Goal: Information Seeking & Learning: Find specific fact

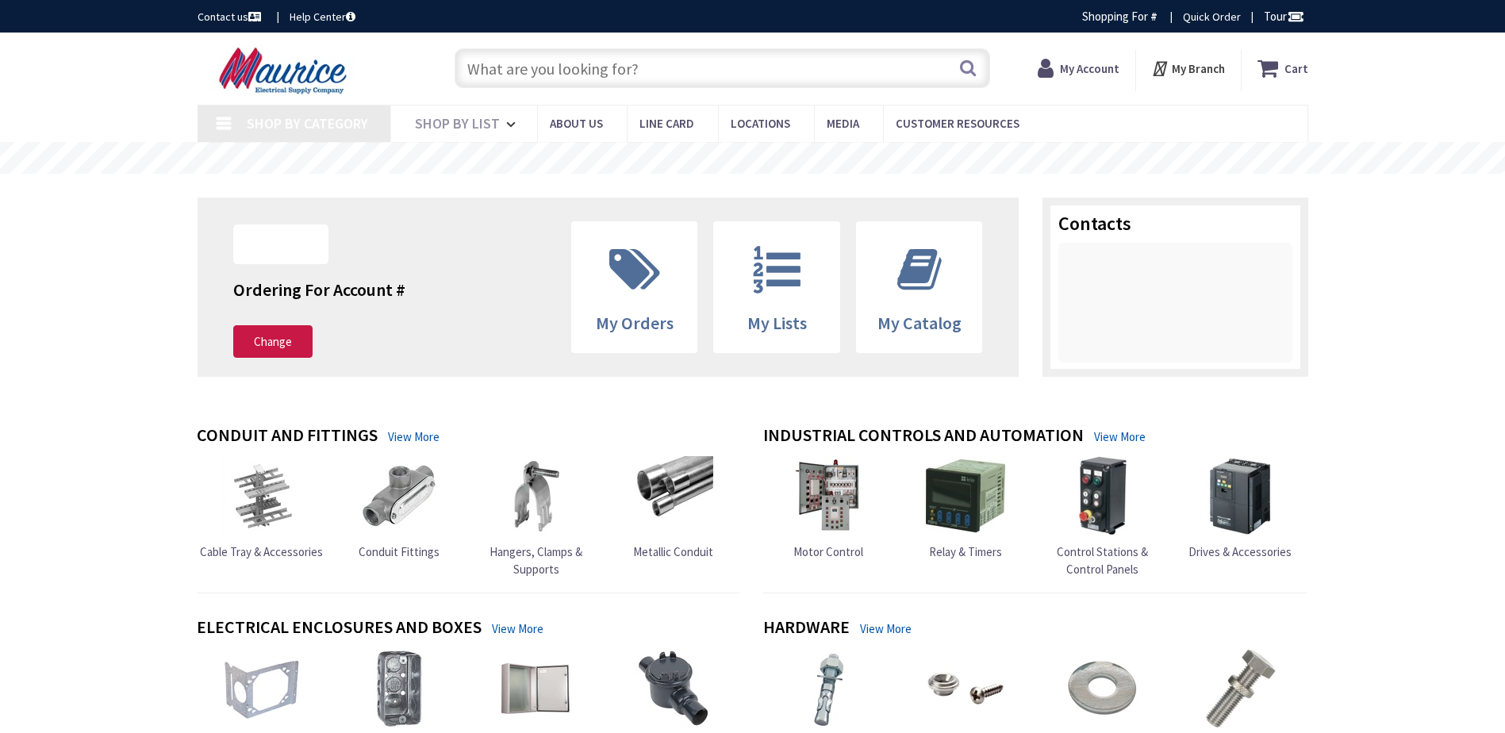
type input "[GEOGRAPHIC_DATA], [GEOGRAPHIC_DATA]"
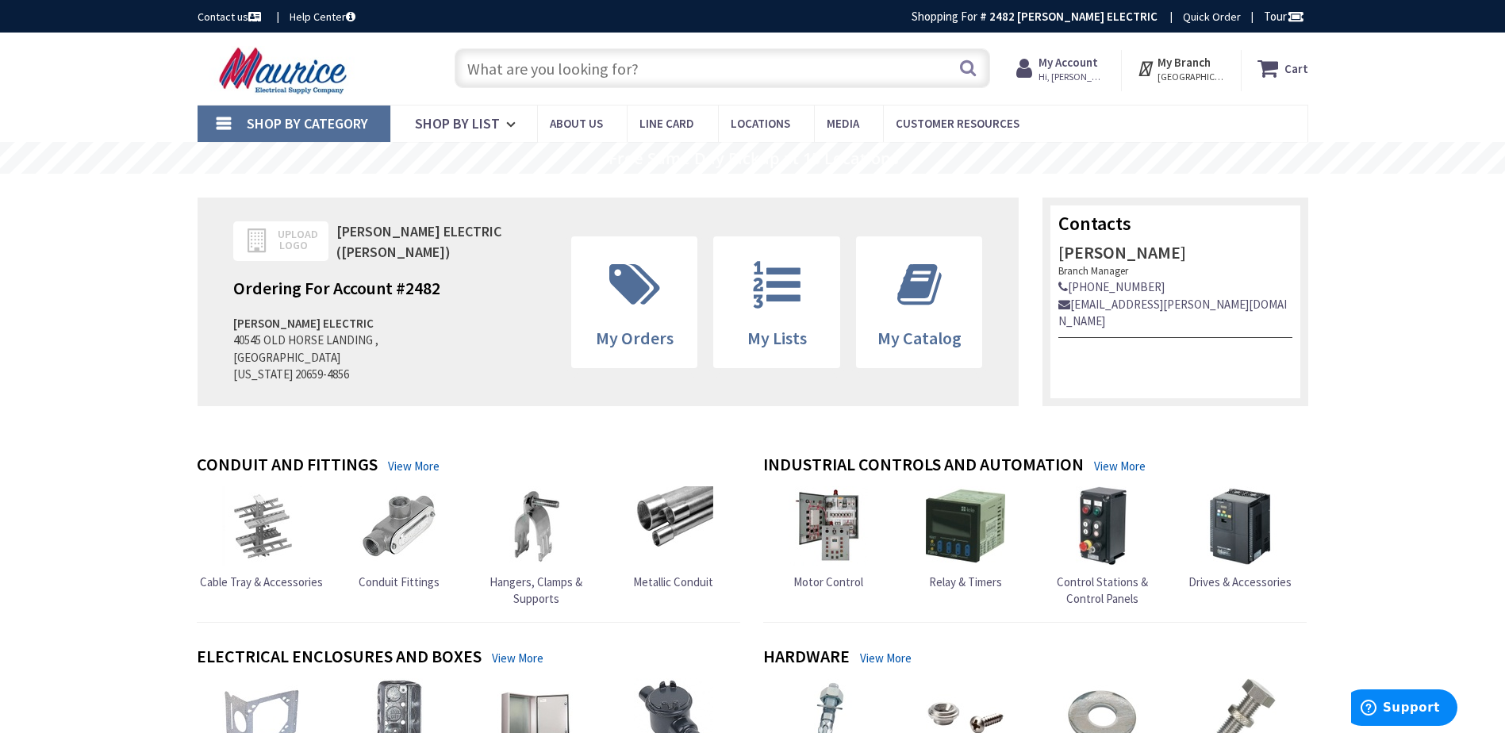
click at [658, 76] on input "text" at bounding box center [721, 68] width 535 height 40
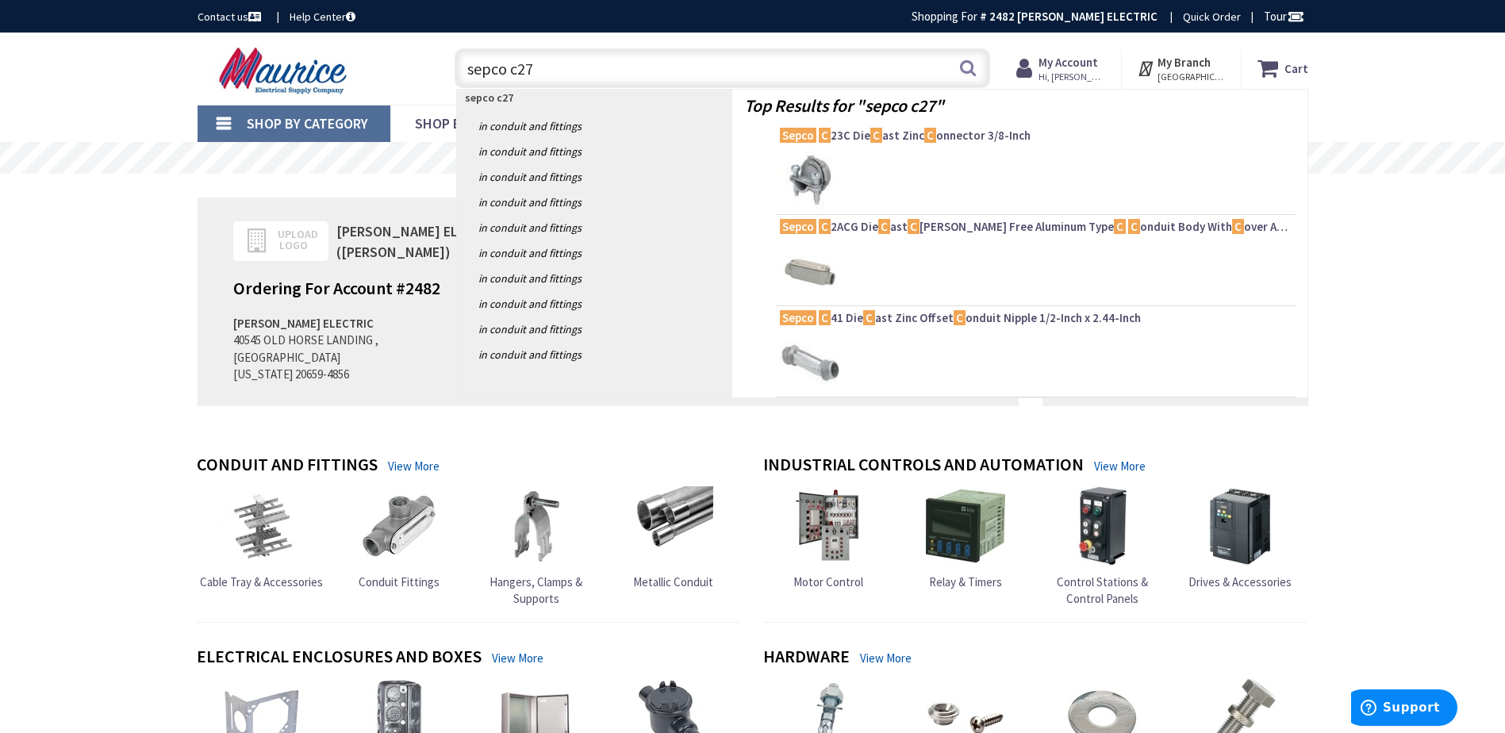
type input "sepco c27z"
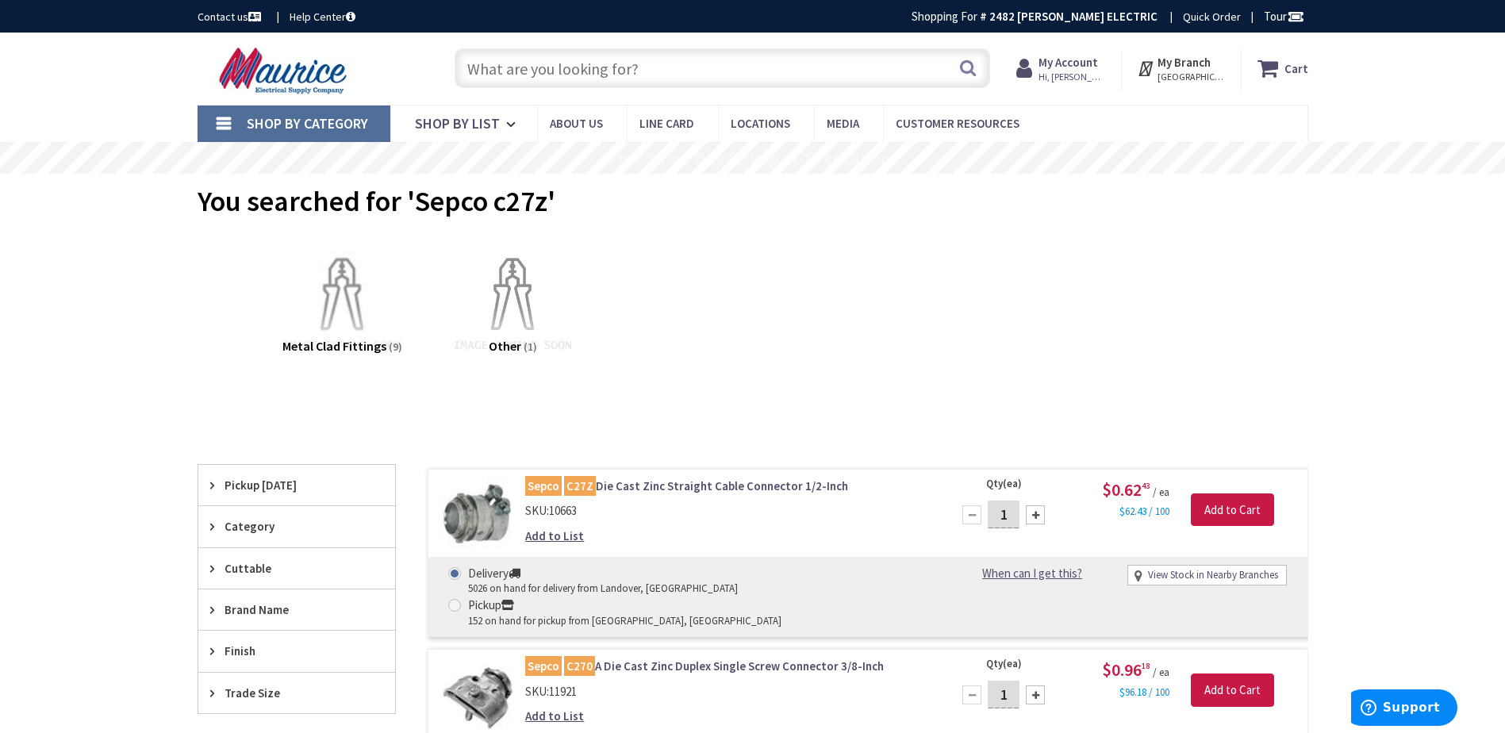
click at [592, 71] on input "text" at bounding box center [721, 68] width 535 height 40
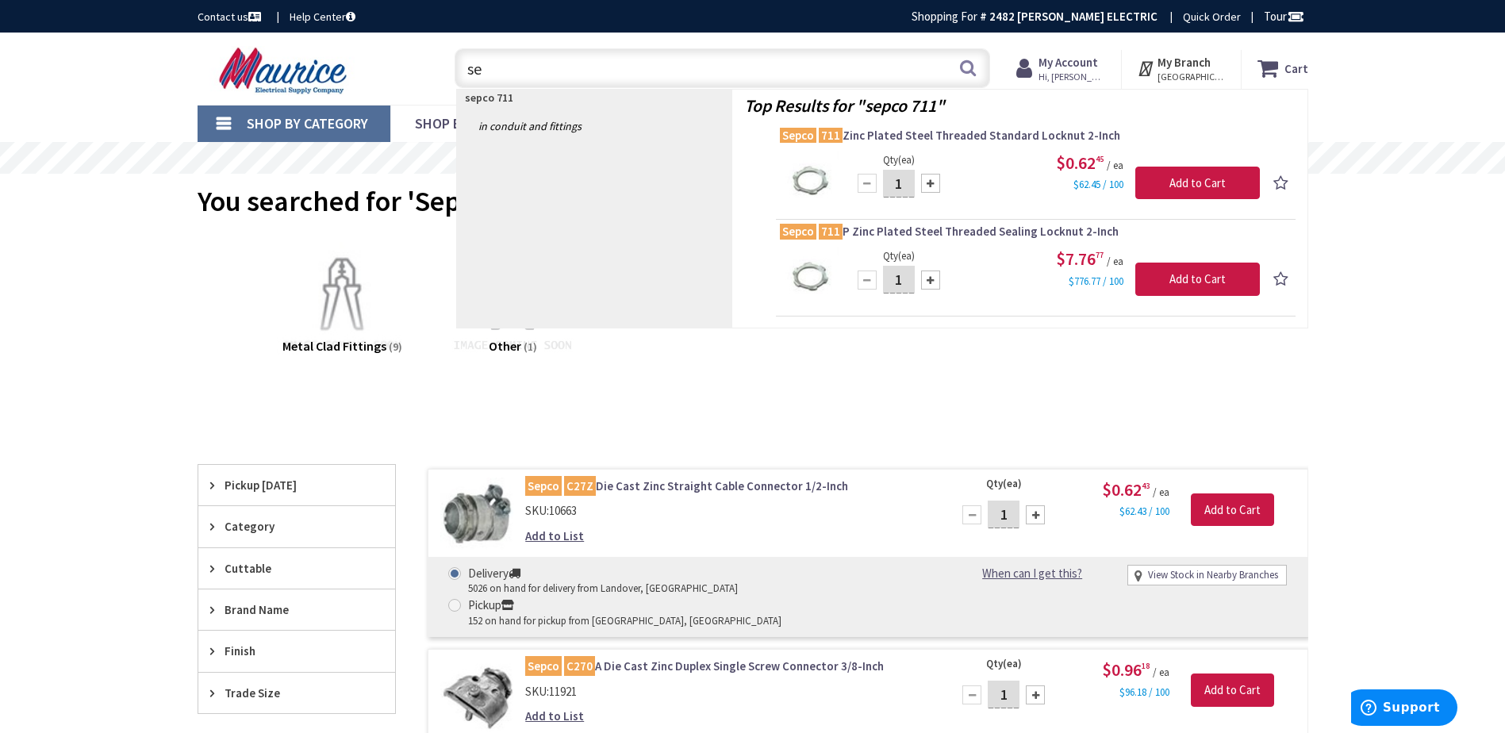
type input "s"
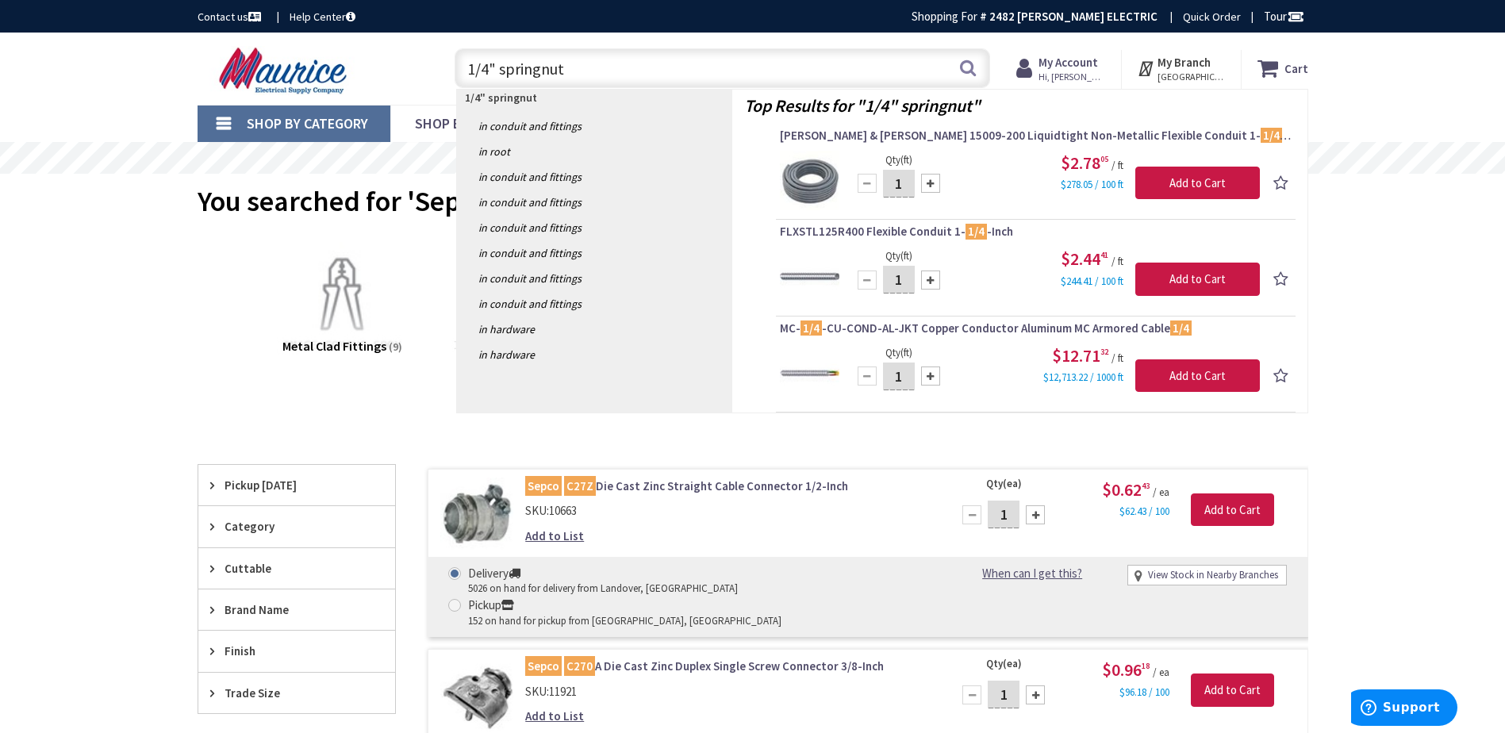
type input "1/4" springnuts"
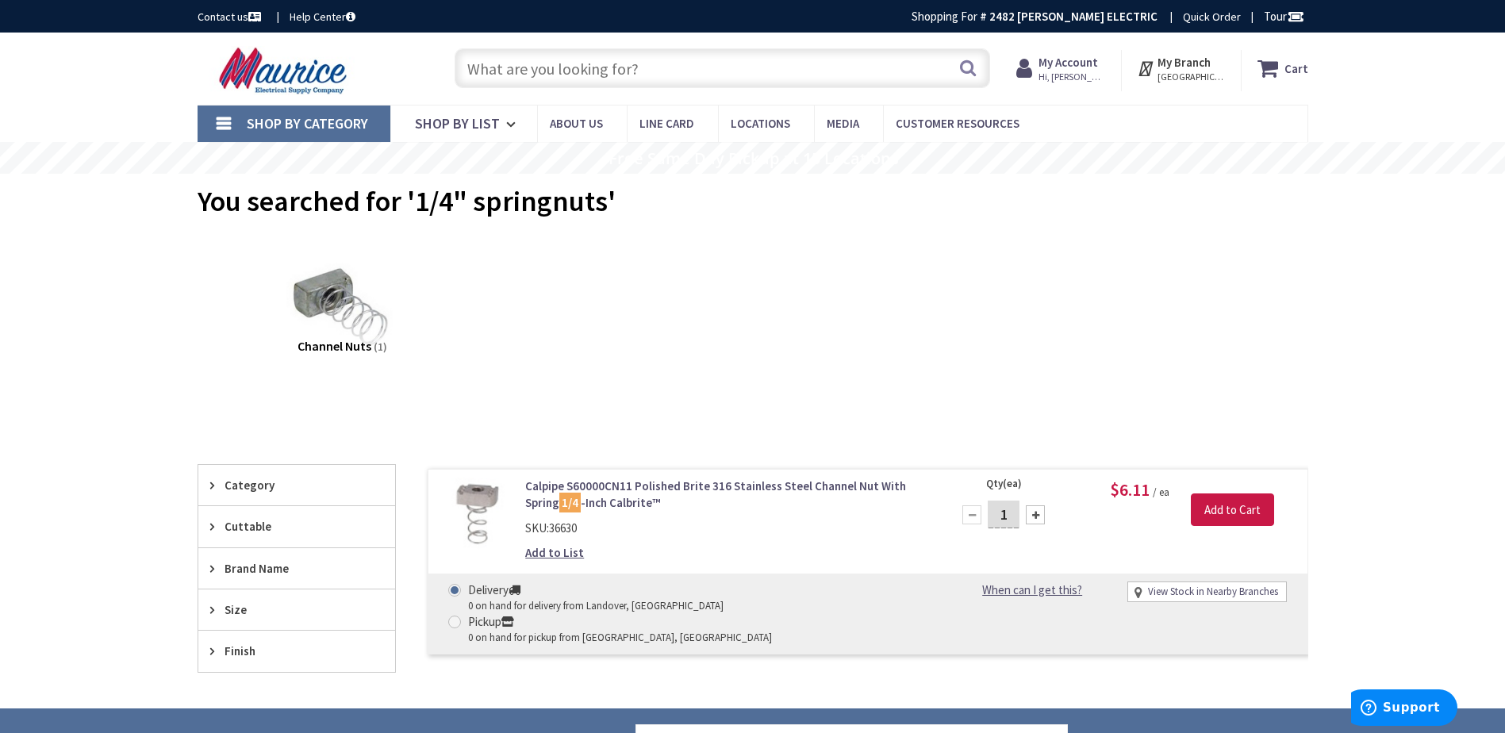
click at [746, 483] on link "Calpipe S60000CN11 Polished Brite 316 Stainless Steel Channel Nut With Spring 1…" at bounding box center [727, 494] width 404 height 34
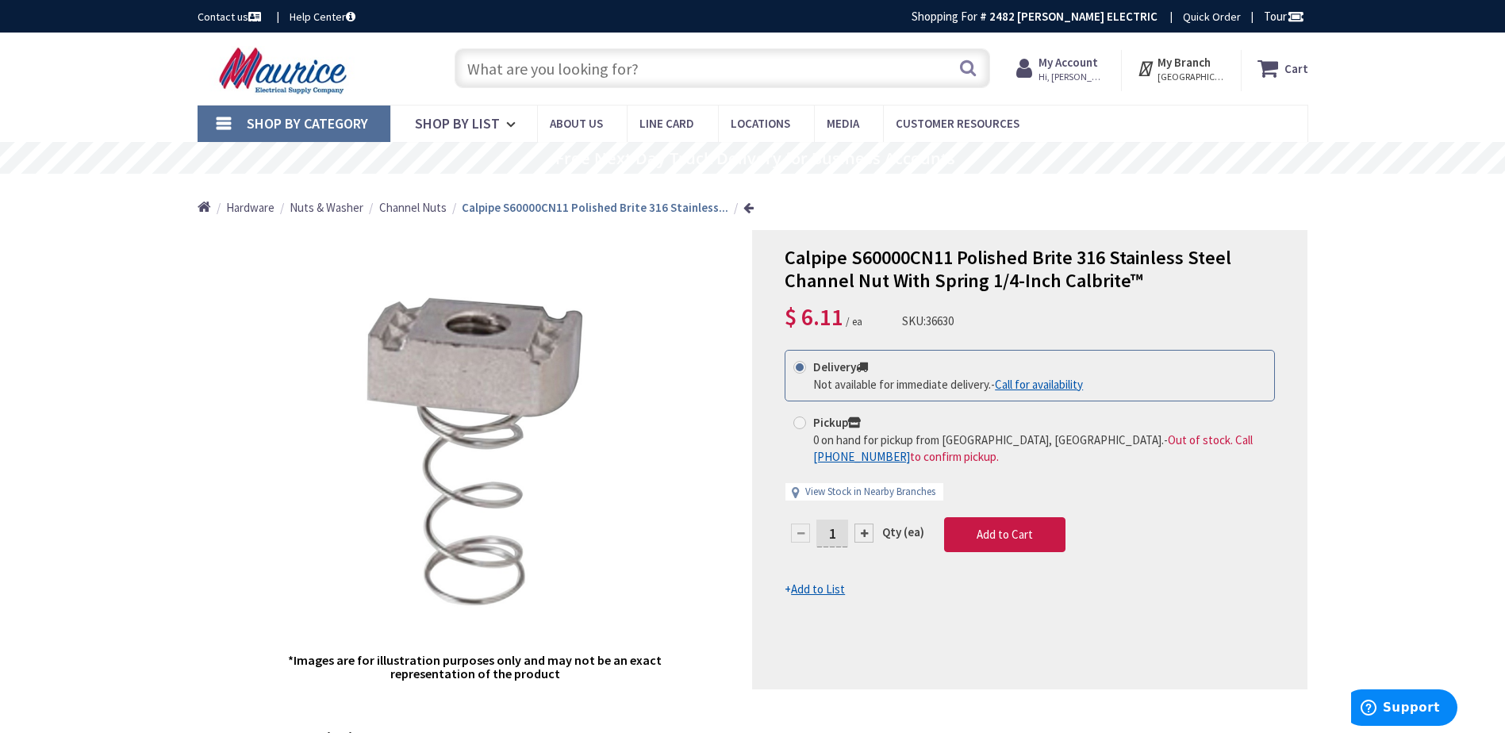
click at [559, 75] on input "text" at bounding box center [721, 68] width 535 height 40
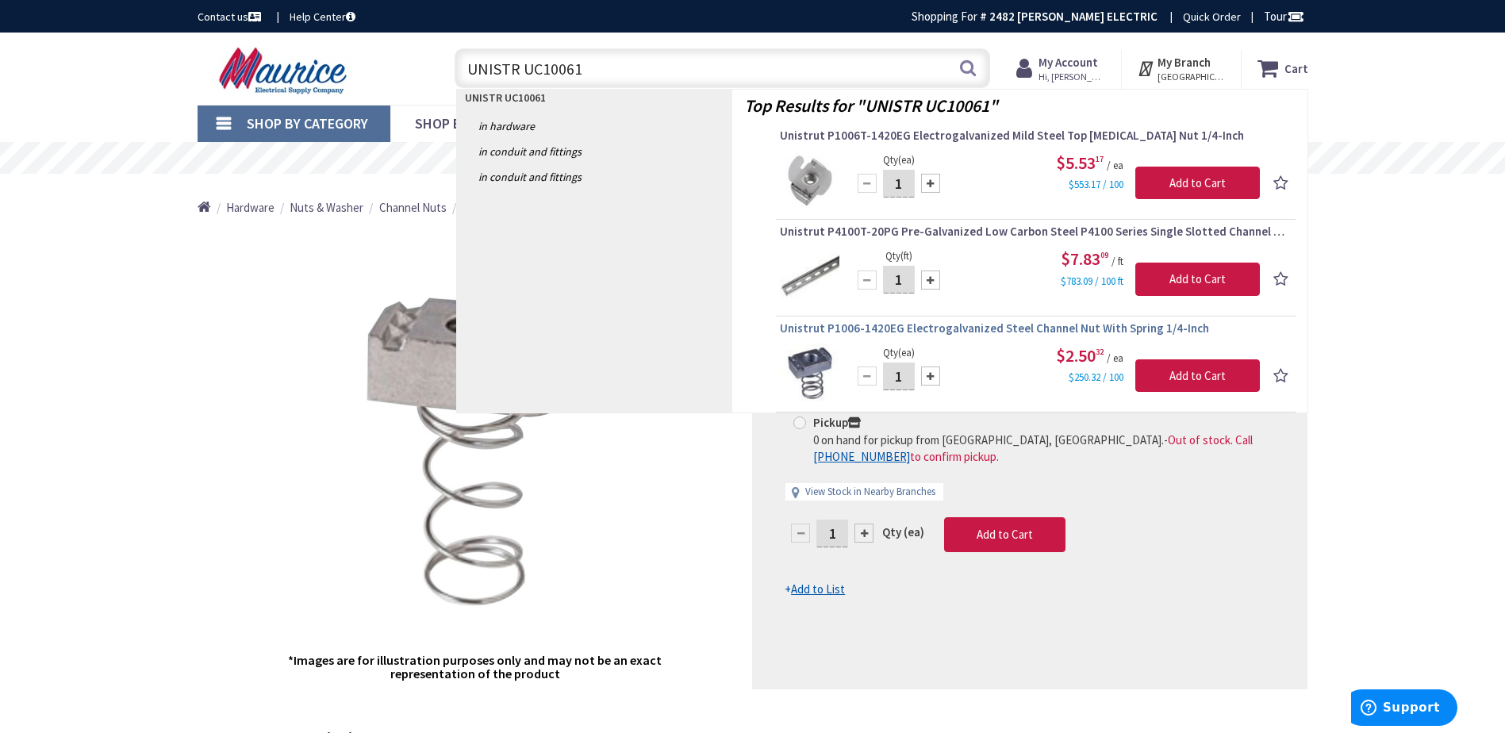
type input "UNISTR UC10061"
click at [929, 334] on span "Unistrut P1006-1420EG Electrogalvanized Steel Channel Nut With Spring 1/4-Inch" at bounding box center [1036, 328] width 512 height 16
